Goal: Check status: Check status

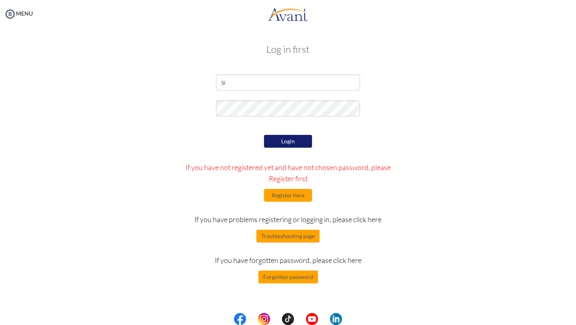
type input "S"
type input "[EMAIL_ADDRESS][DOMAIN_NAME]"
click at [274, 144] on button "Login" at bounding box center [288, 141] width 48 height 13
click at [289, 141] on button "Login" at bounding box center [288, 141] width 48 height 13
click at [287, 142] on button "Login" at bounding box center [288, 141] width 48 height 13
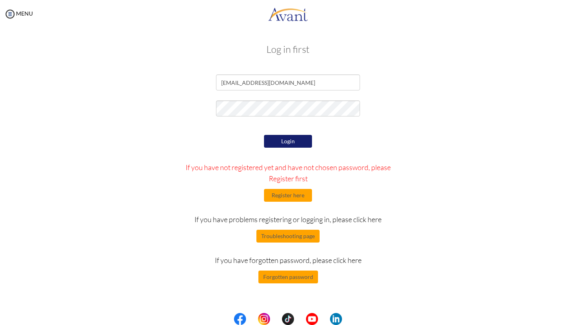
click at [281, 140] on button "Login" at bounding box center [288, 141] width 48 height 13
click at [281, 144] on button "Login" at bounding box center [288, 141] width 48 height 13
click at [285, 143] on button "Login" at bounding box center [288, 141] width 48 height 13
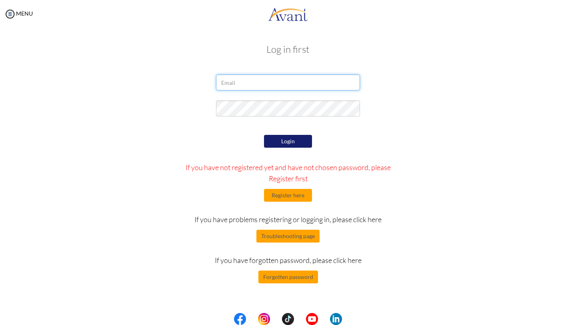
click at [271, 88] on input "email" at bounding box center [288, 82] width 144 height 16
type input "Sirjana12341@gmail.com"
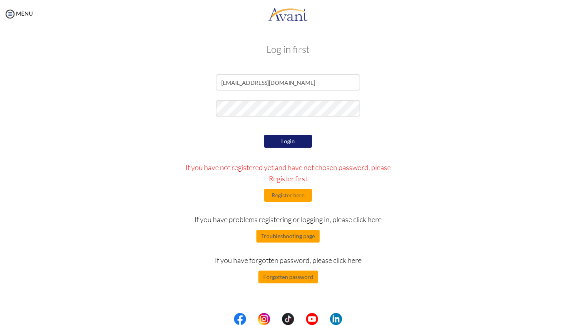
click at [278, 148] on div "Login If you have not registered yet and have not chosen password, please Regis…" at bounding box center [288, 208] width 234 height 150
click at [280, 142] on button "Login" at bounding box center [288, 141] width 48 height 13
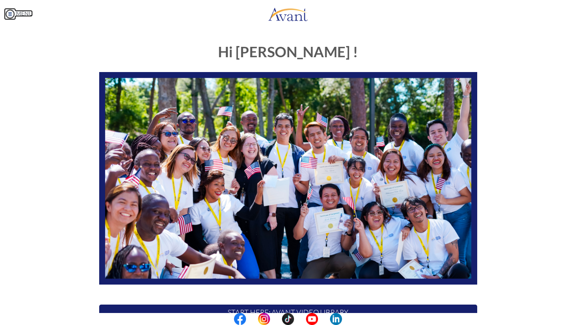
click at [16, 13] on link "MENU" at bounding box center [18, 13] width 29 height 7
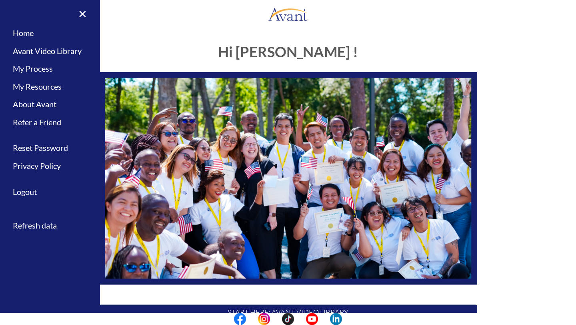
click at [138, 32] on div "My Status What is the next step? We would like you to watch the introductory vi…" at bounding box center [288, 190] width 576 height 325
click at [81, 11] on link "×" at bounding box center [78, 13] width 24 height 27
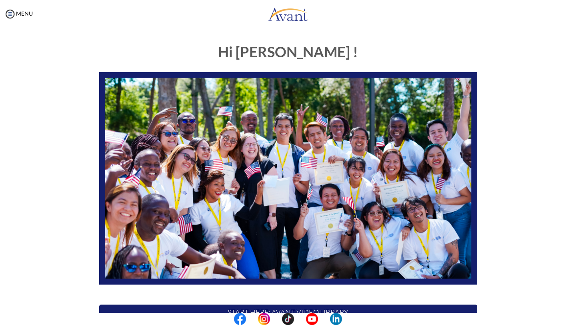
scroll to position [120, 0]
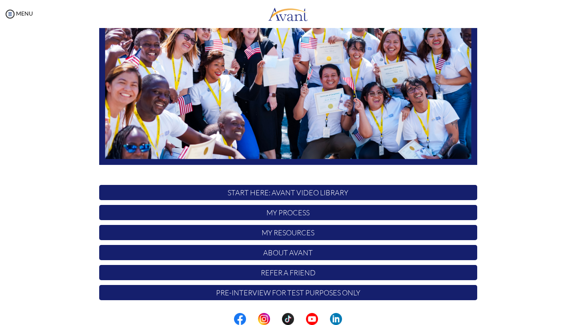
click at [273, 214] on p "My Process" at bounding box center [288, 212] width 378 height 15
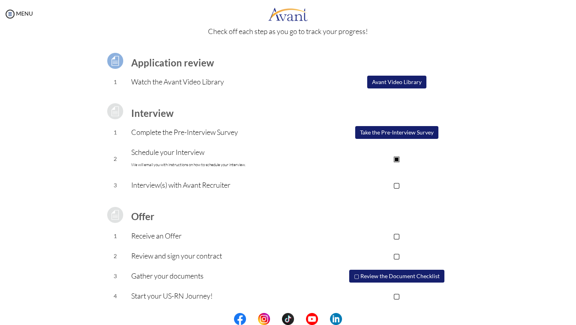
scroll to position [39, 0]
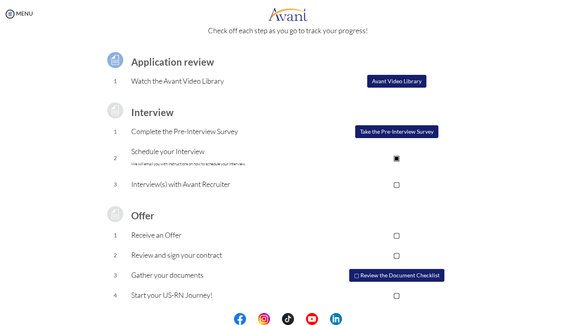
click at [397, 185] on p "▢" at bounding box center [396, 183] width 160 height 11
click at [398, 157] on p "▣" at bounding box center [396, 157] width 160 height 11
click at [399, 183] on p "▣" at bounding box center [396, 183] width 160 height 11
